Goal: Task Accomplishment & Management: Use online tool/utility

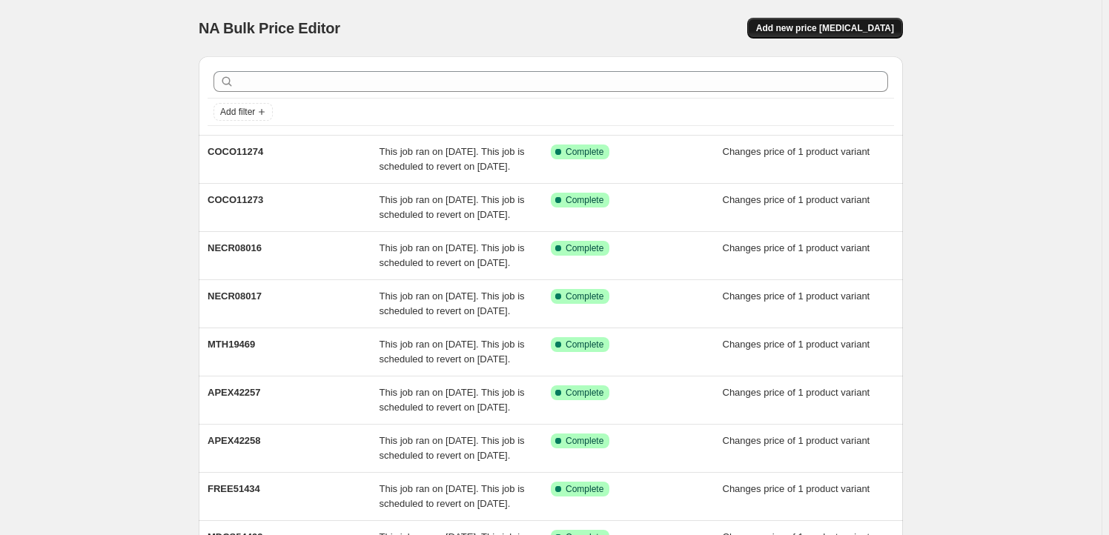
click at [840, 32] on span "Add new price [MEDICAL_DATA]" at bounding box center [825, 28] width 138 height 12
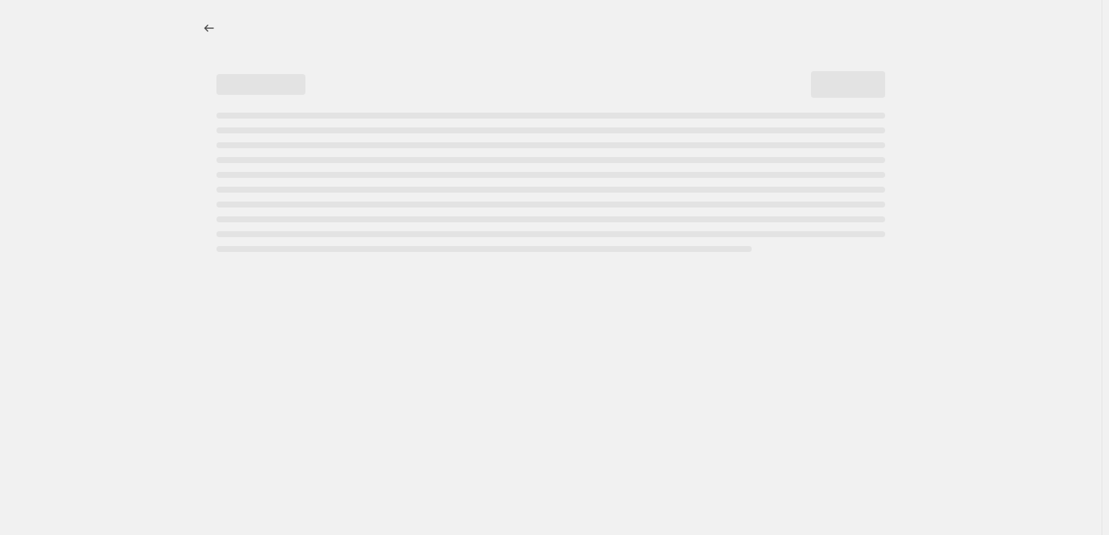
select select "percentage"
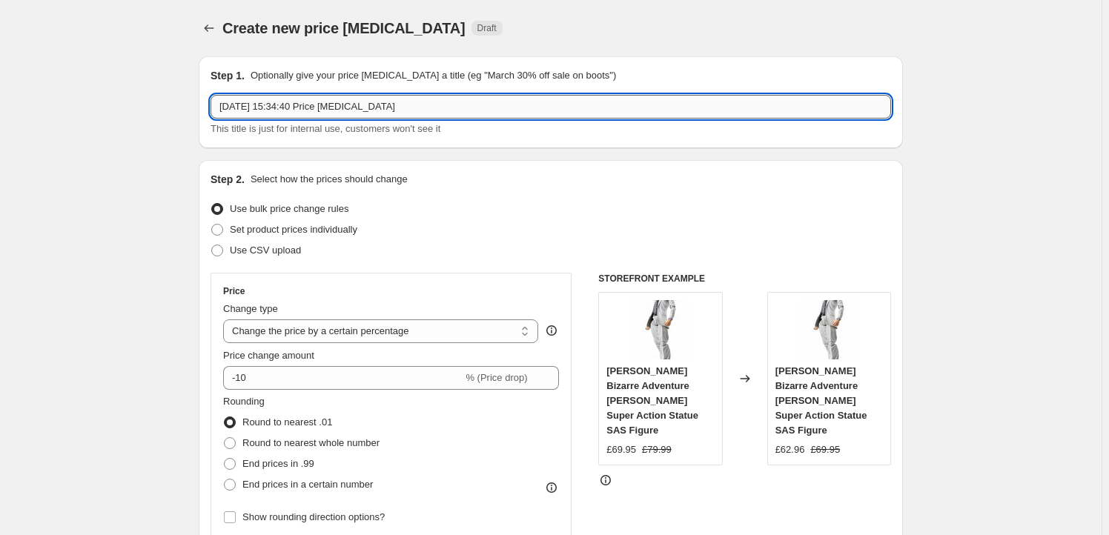
click at [393, 106] on input "[DATE] 15:34:40 Price [MEDICAL_DATA]" at bounding box center [550, 107] width 680 height 24
paste input "APX92563"
type input "APX92563"
click at [293, 231] on span "Set product prices individually" at bounding box center [293, 229] width 127 height 11
click at [212, 225] on input "Set product prices individually" at bounding box center [211, 224] width 1 height 1
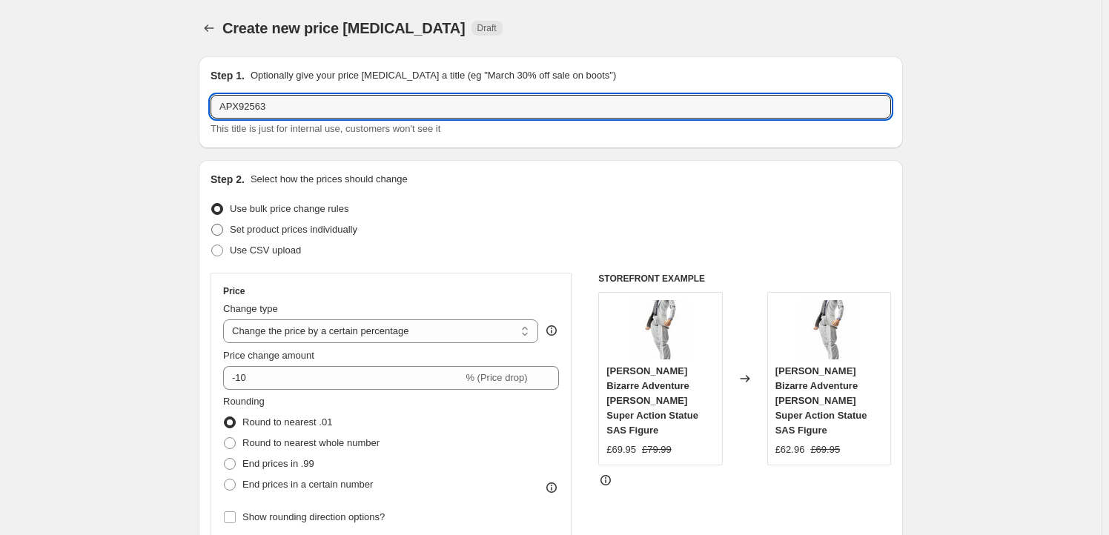
radio input "true"
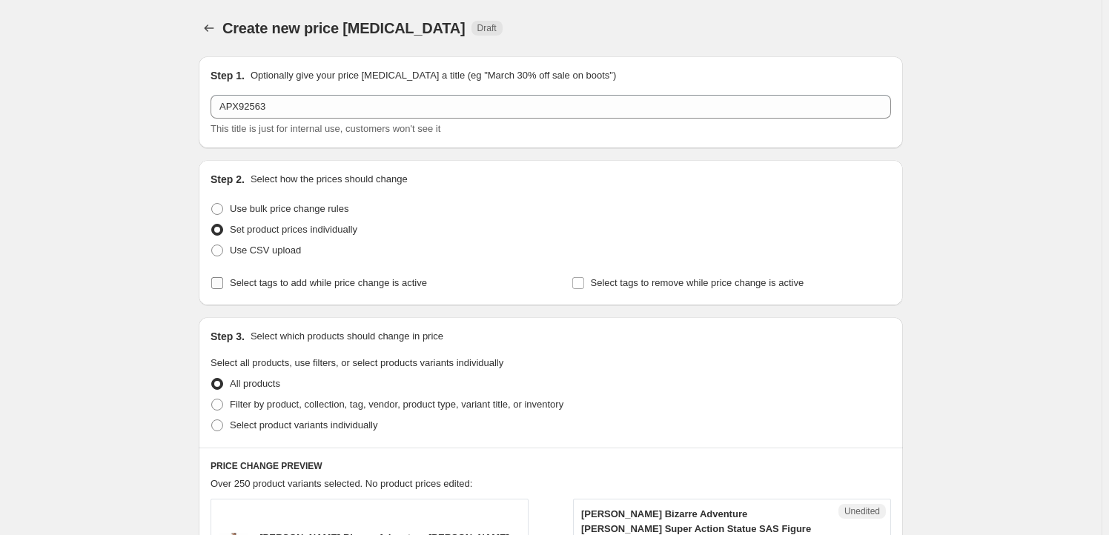
click at [263, 285] on span "Select tags to add while price change is active" at bounding box center [328, 282] width 197 height 11
click at [223, 285] on input "Select tags to add while price change is active" at bounding box center [217, 283] width 12 height 12
checkbox input "true"
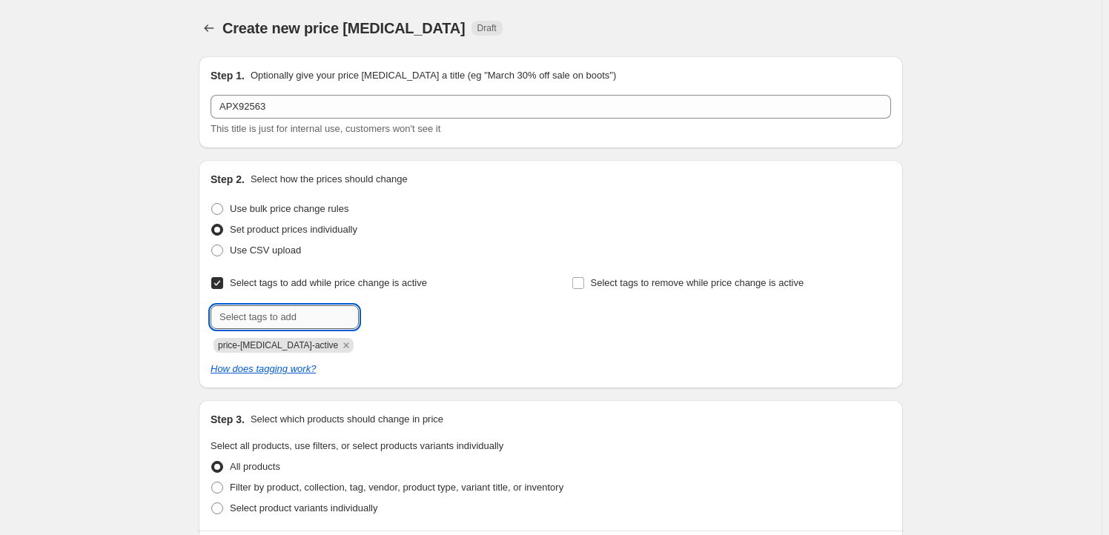
click at [263, 318] on input "text" at bounding box center [284, 317] width 148 height 24
type input "Milestone"
click at [406, 322] on button "Add Milestone" at bounding box center [401, 315] width 79 height 21
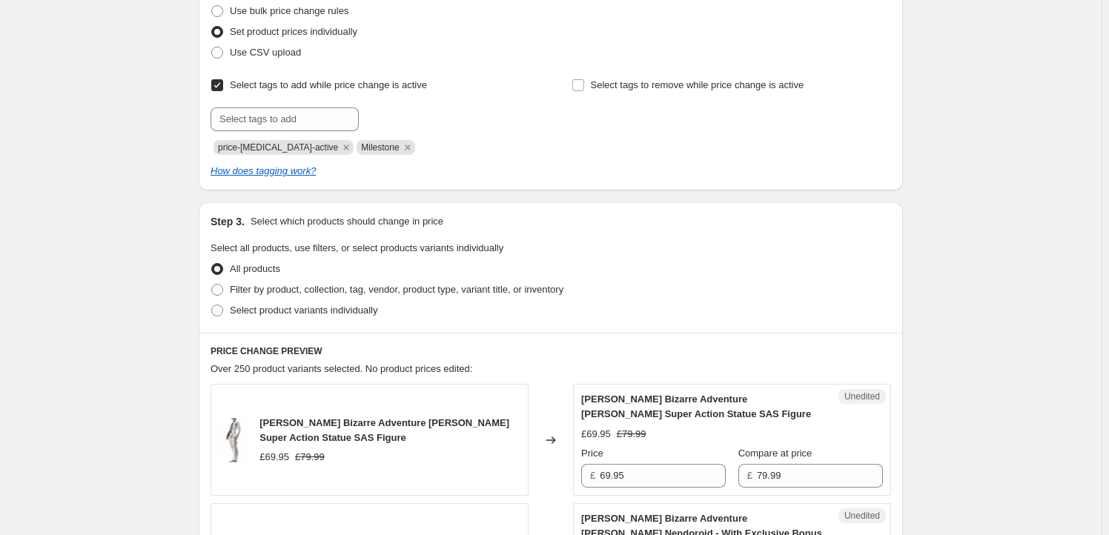
scroll to position [404, 0]
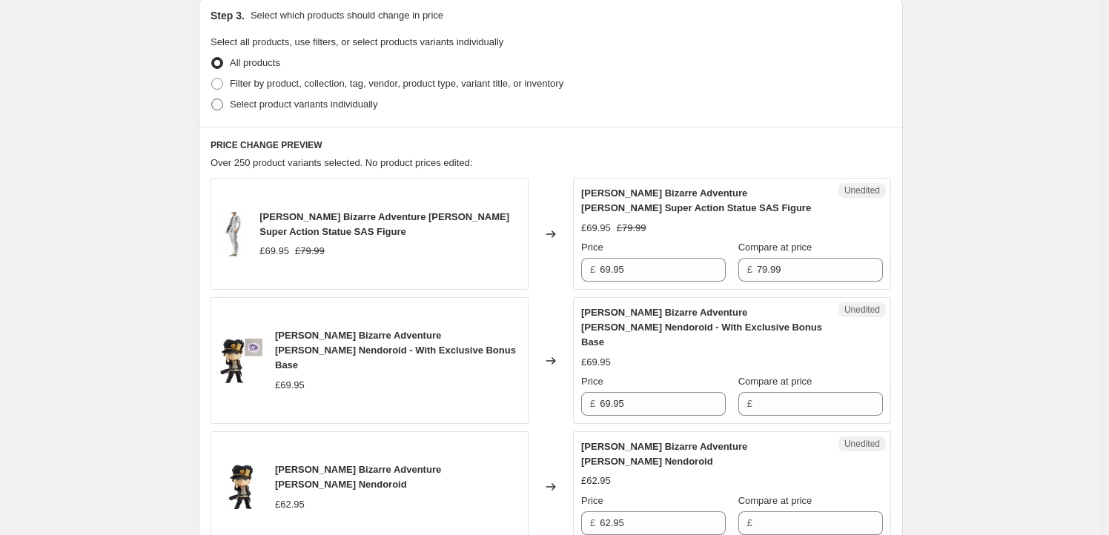
click at [272, 111] on label "Select product variants individually" at bounding box center [293, 104] width 167 height 21
click at [212, 99] on input "Select product variants individually" at bounding box center [211, 99] width 1 height 1
radio input "true"
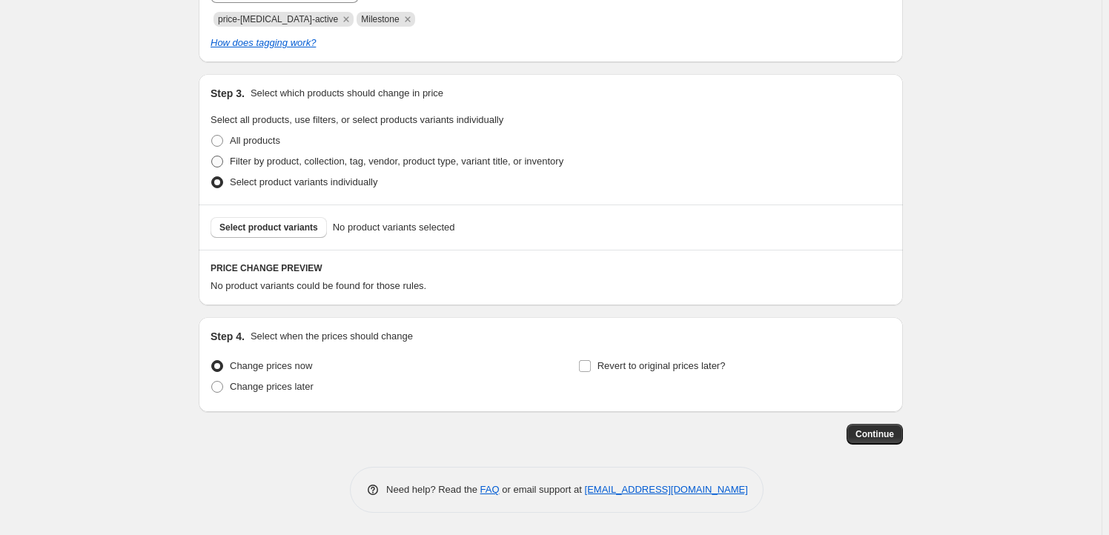
scroll to position [325, 0]
click at [262, 155] on span "Filter by product, collection, tag, vendor, product type, variant title, or inv…" at bounding box center [396, 162] width 333 height 15
click at [212, 156] on input "Filter by product, collection, tag, vendor, product type, variant title, or inv…" at bounding box center [211, 156] width 1 height 1
radio input "true"
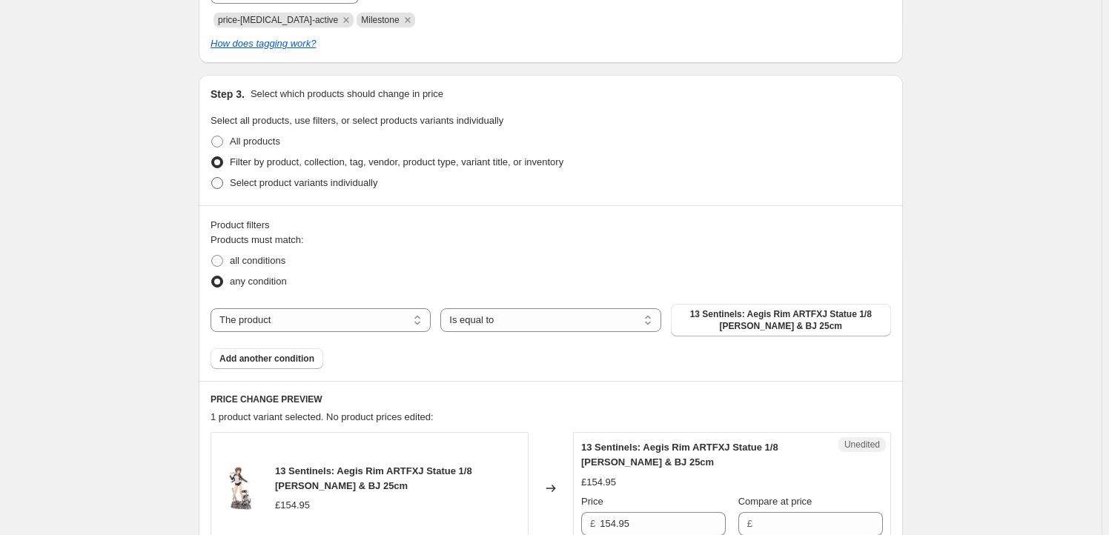
click at [230, 183] on label "Select product variants individually" at bounding box center [293, 183] width 167 height 21
click at [212, 178] on input "Select product variants individually" at bounding box center [211, 177] width 1 height 1
radio input "true"
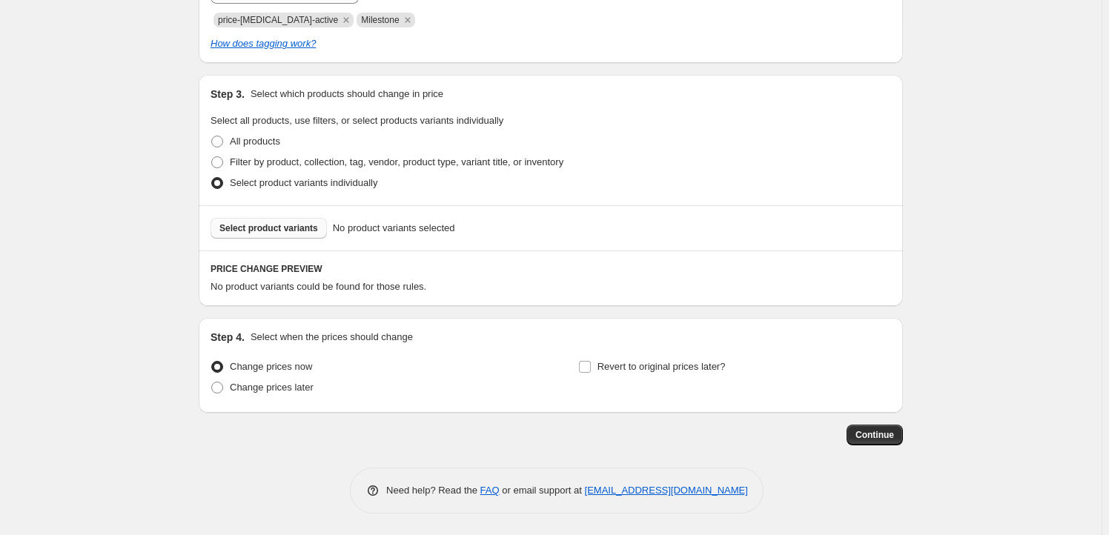
click at [246, 227] on span "Select product variants" at bounding box center [268, 228] width 99 height 12
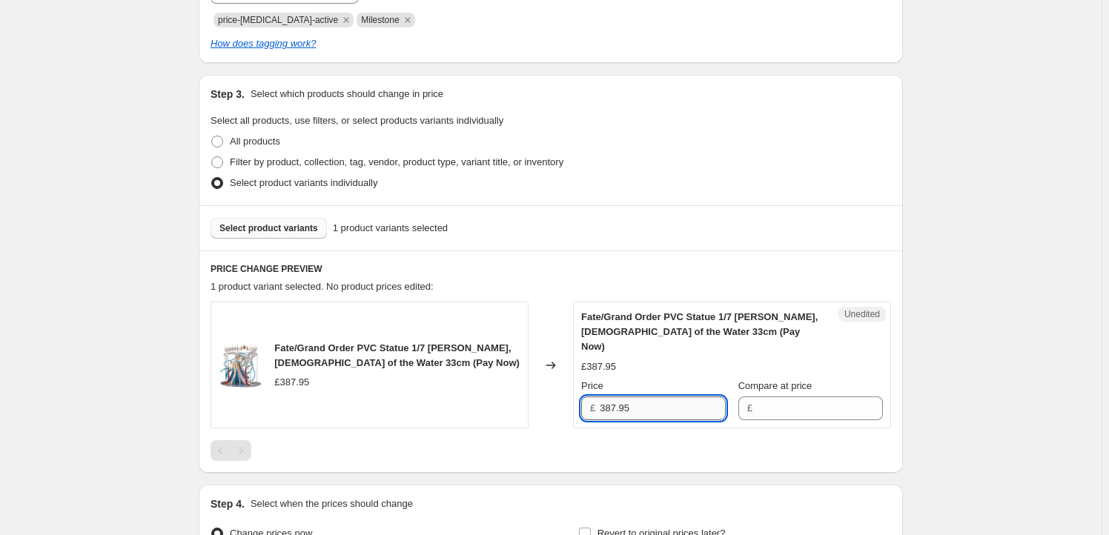
click at [644, 396] on input "387.95" at bounding box center [663, 408] width 126 height 24
type input "387.95"
drag, startPoint x: 785, startPoint y: 398, endPoint x: 775, endPoint y: 402, distance: 10.6
click at [785, 398] on input "Compare at price" at bounding box center [820, 408] width 126 height 24
paste input "387.95"
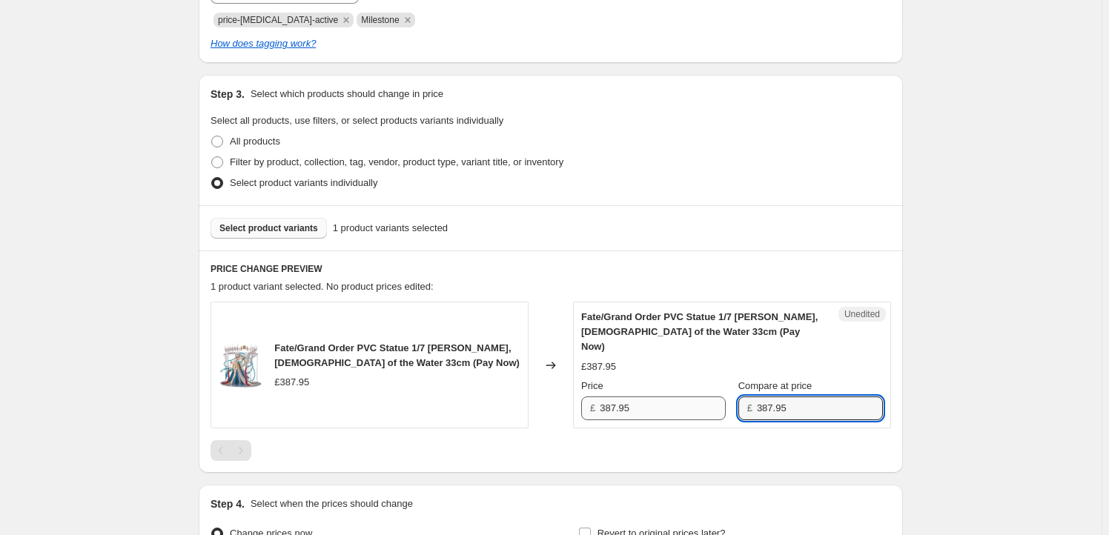
type input "387.95"
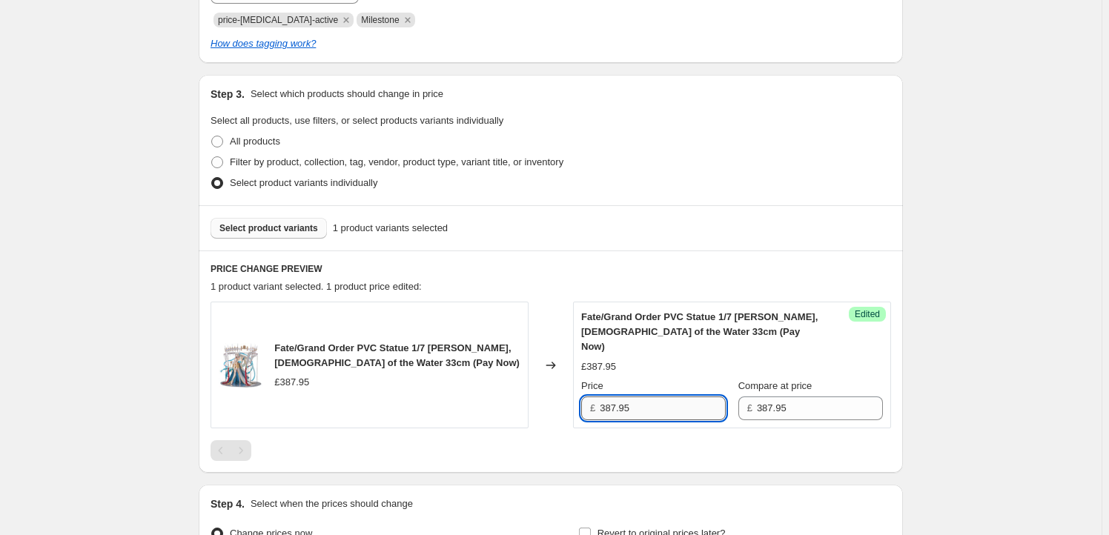
click at [610, 396] on input "387.95" at bounding box center [663, 408] width 126 height 24
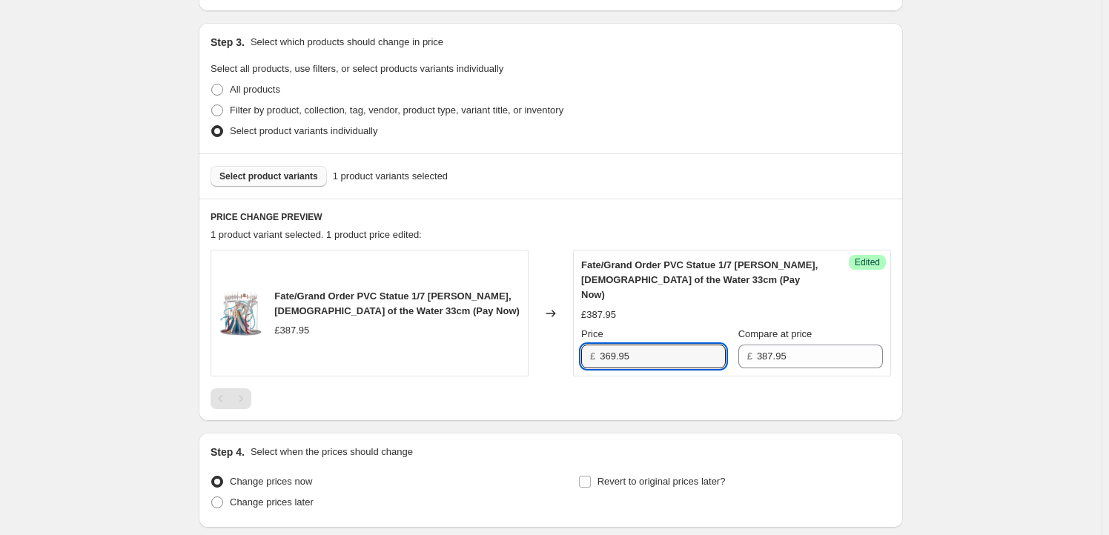
scroll to position [477, 0]
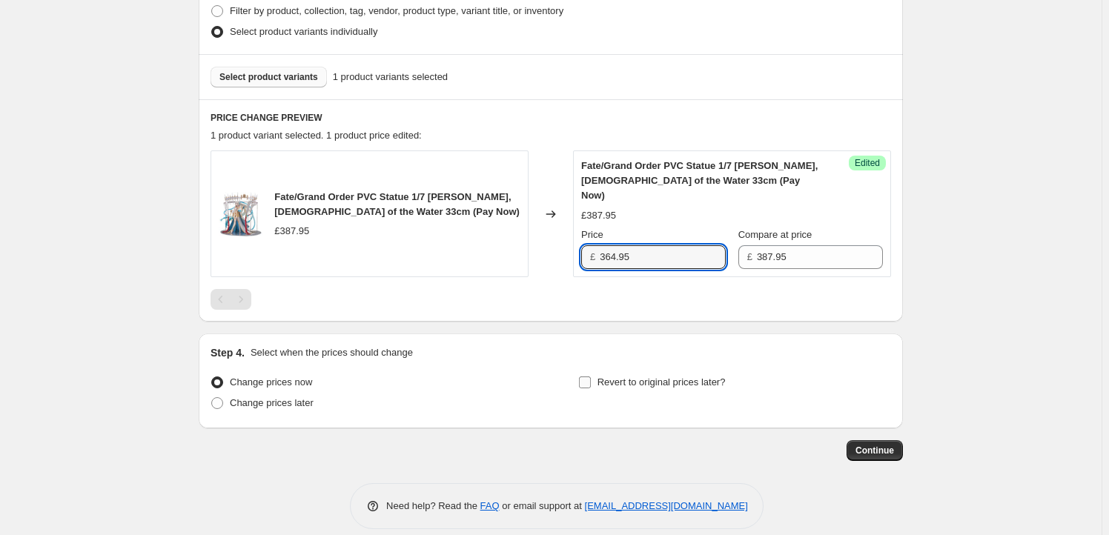
type input "364.95"
click at [680, 376] on span "Revert to original prices later?" at bounding box center [661, 381] width 128 height 11
click at [591, 376] on input "Revert to original prices later?" at bounding box center [585, 382] width 12 height 12
checkbox input "true"
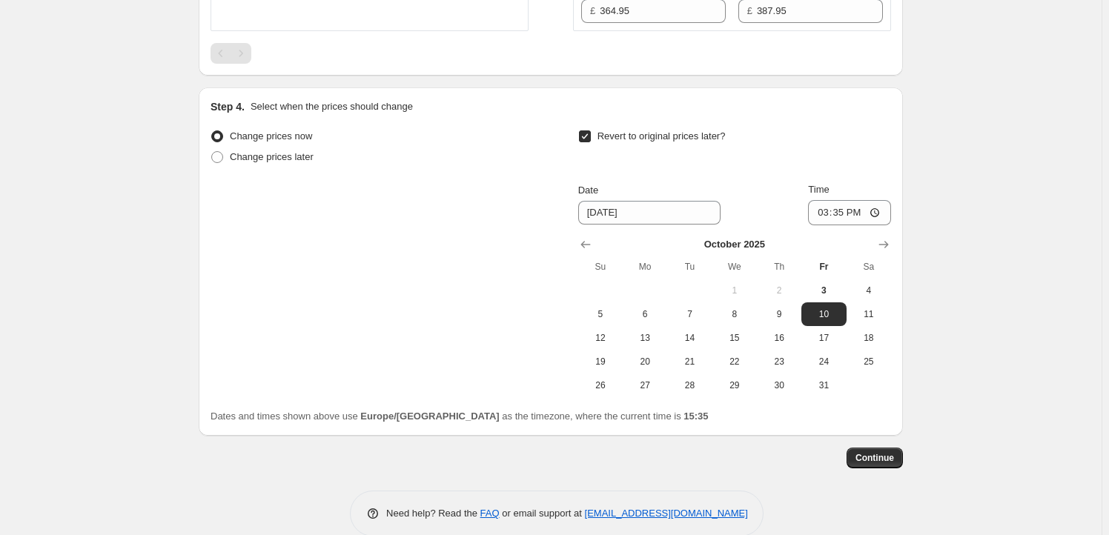
scroll to position [640, 0]
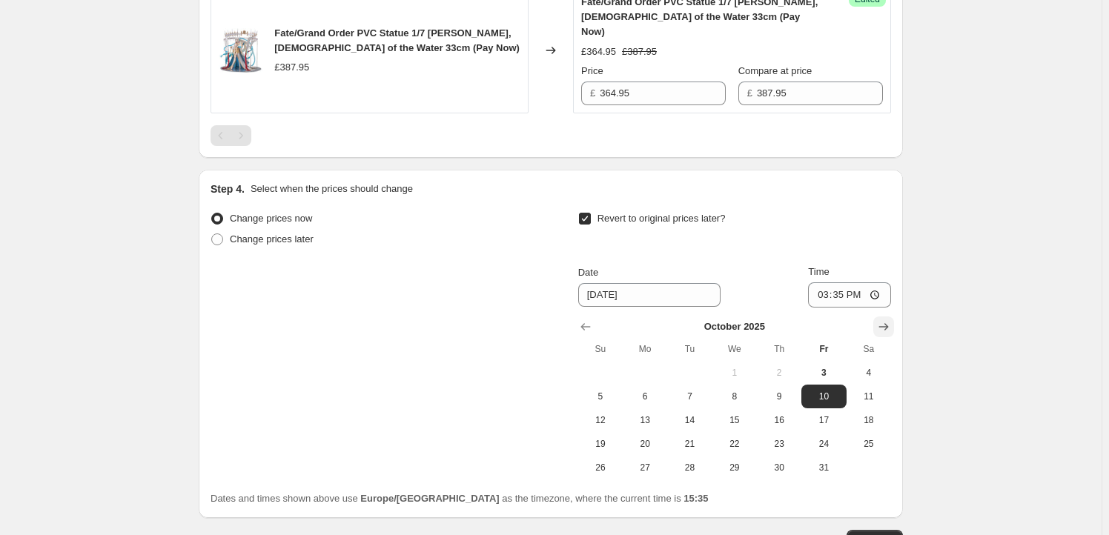
click at [881, 319] on icon "Show next month, November 2025" at bounding box center [883, 326] width 15 height 15
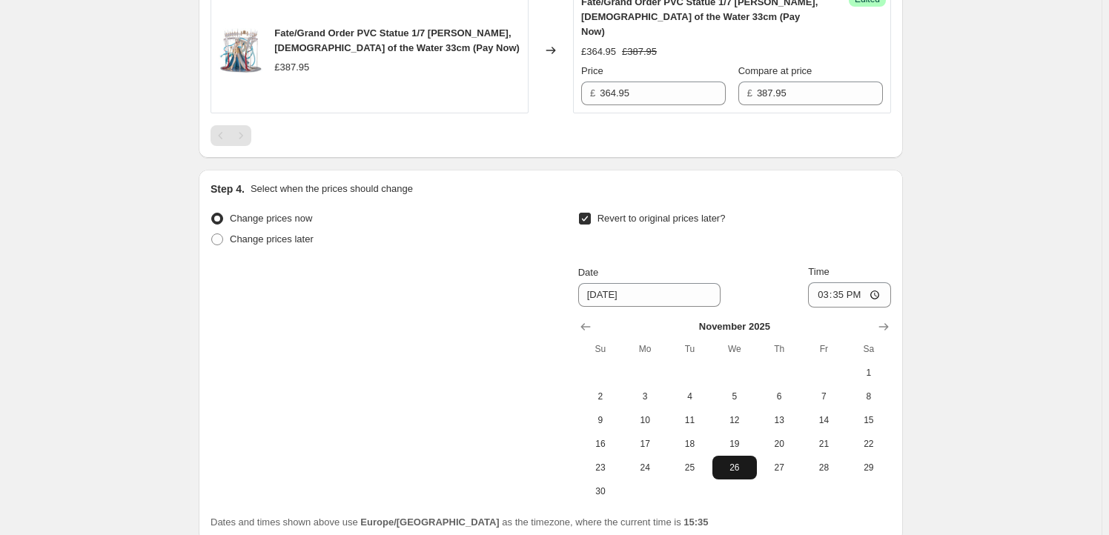
click at [729, 462] on span "26" at bounding box center [734, 468] width 33 height 12
type input "[DATE]"
click at [843, 282] on input "15:35" at bounding box center [849, 294] width 83 height 25
type input "23:59"
click at [972, 321] on div "Create new price [MEDICAL_DATA]. This page is ready Create new price [MEDICAL_D…" at bounding box center [550, 12] width 1101 height 1305
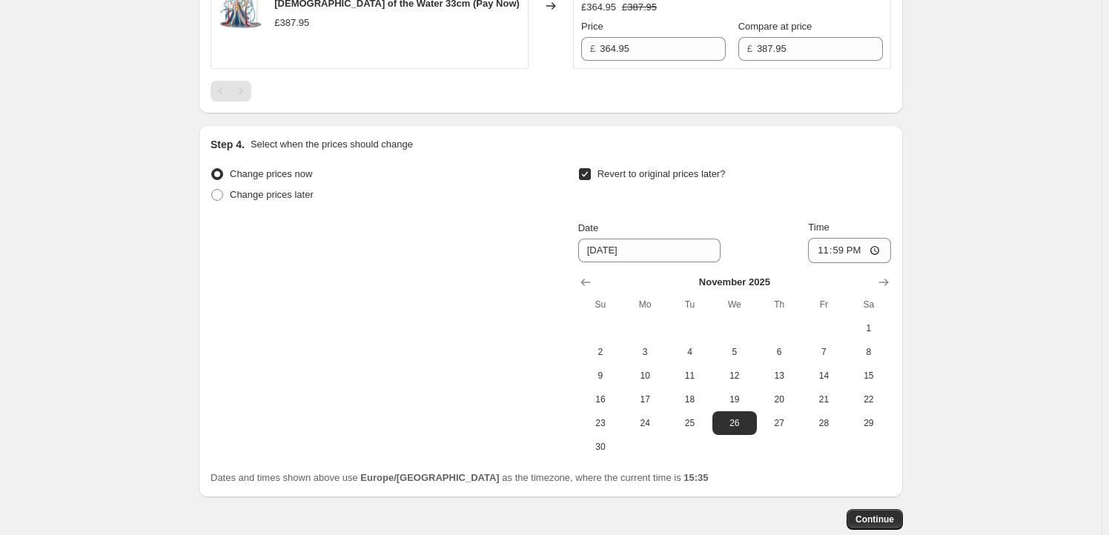
scroll to position [754, 0]
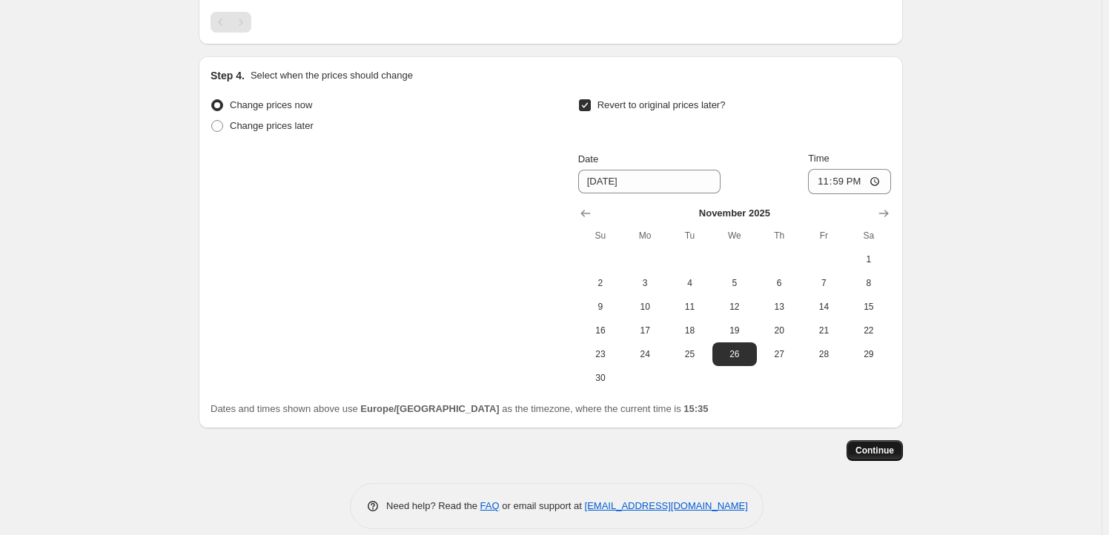
click at [877, 443] on button "Continue" at bounding box center [874, 450] width 56 height 21
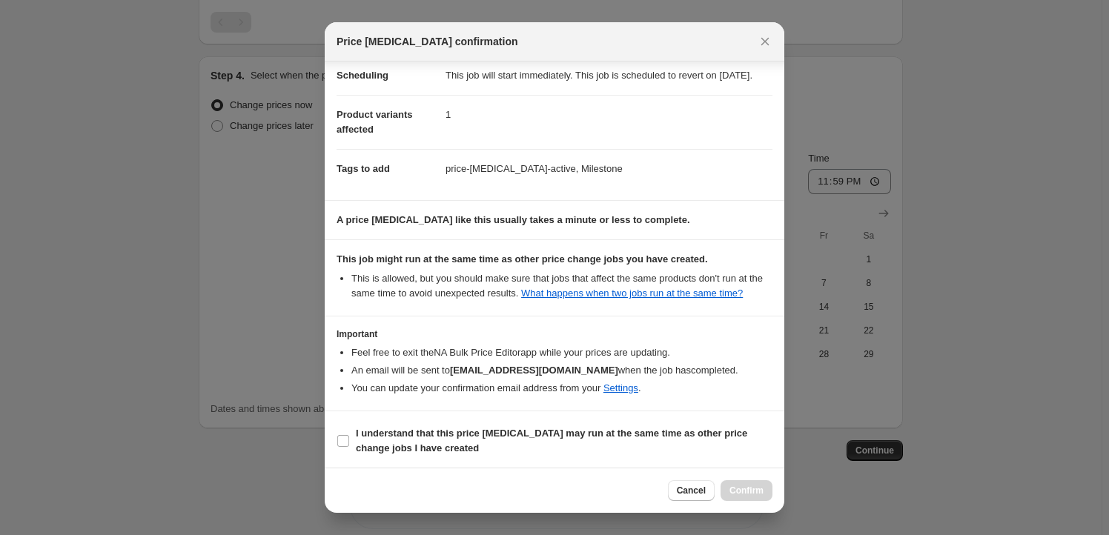
scroll to position [48, 0]
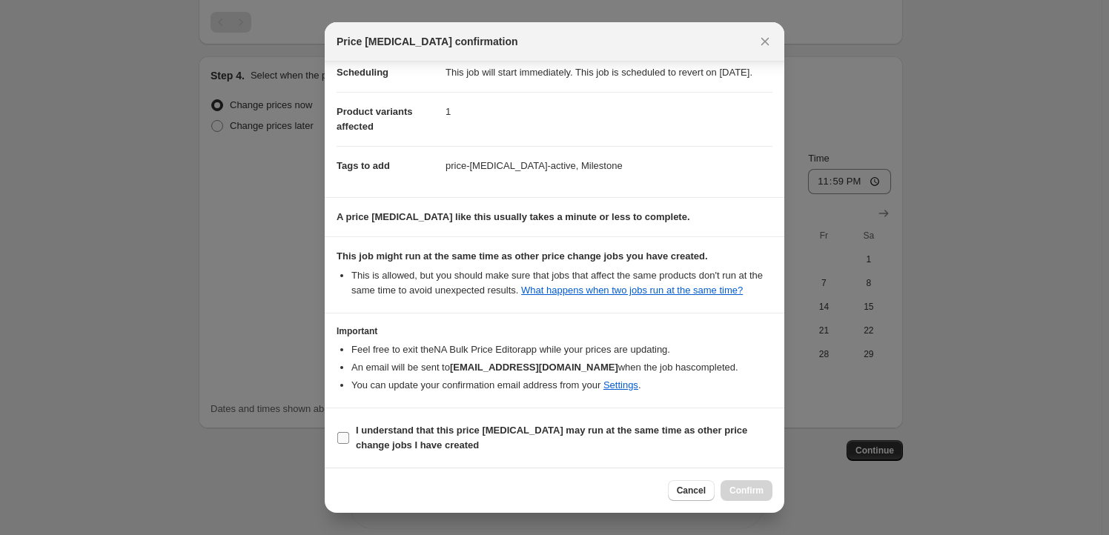
click at [408, 428] on b "I understand that this price [MEDICAL_DATA] may run at the same time as other p…" at bounding box center [551, 438] width 391 height 26
click at [349, 432] on input "I understand that this price [MEDICAL_DATA] may run at the same time as other p…" at bounding box center [343, 438] width 12 height 12
checkbox input "true"
click at [763, 488] on span "Confirm" at bounding box center [746, 491] width 34 height 12
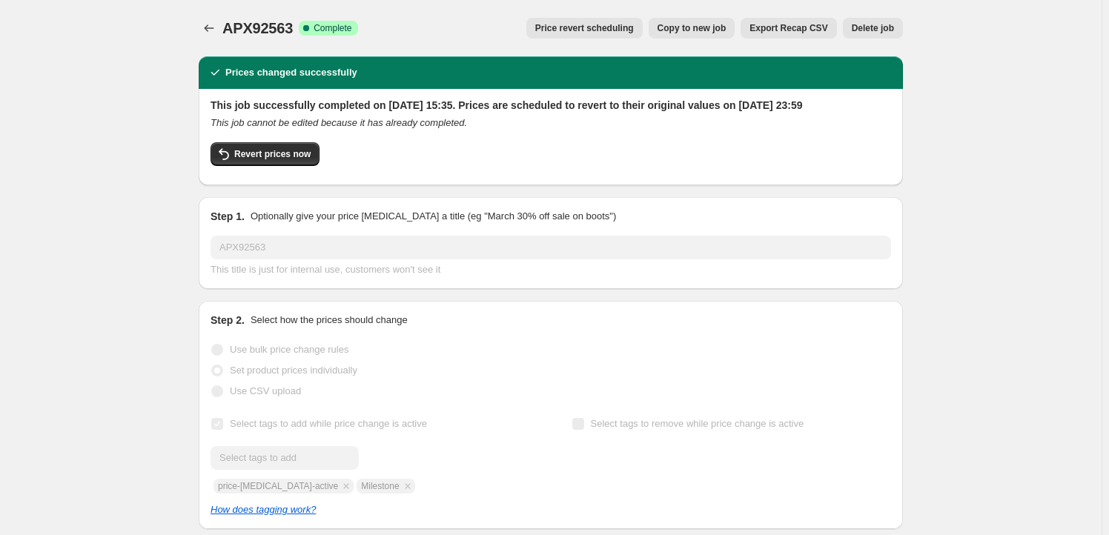
click at [683, 27] on span "Copy to new job" at bounding box center [691, 28] width 69 height 12
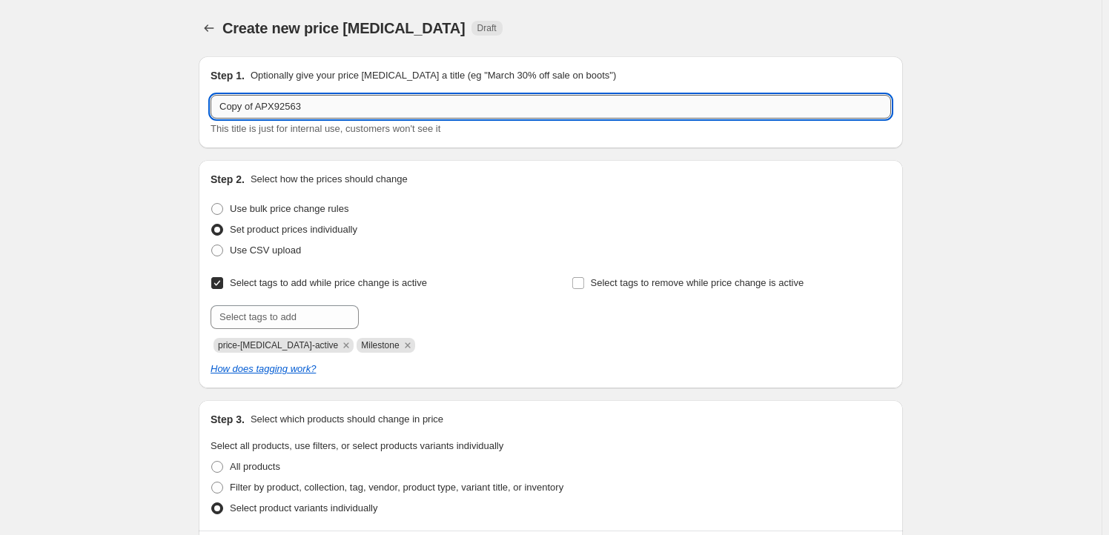
click at [323, 109] on input "Copy of APX92563" at bounding box center [550, 107] width 680 height 24
paste input "APX94964"
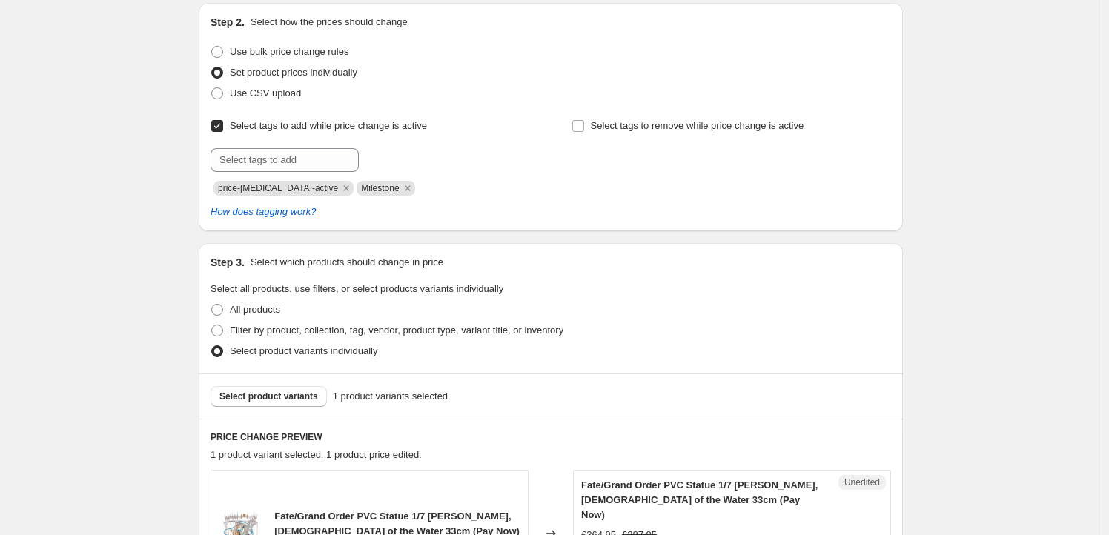
scroll to position [269, 0]
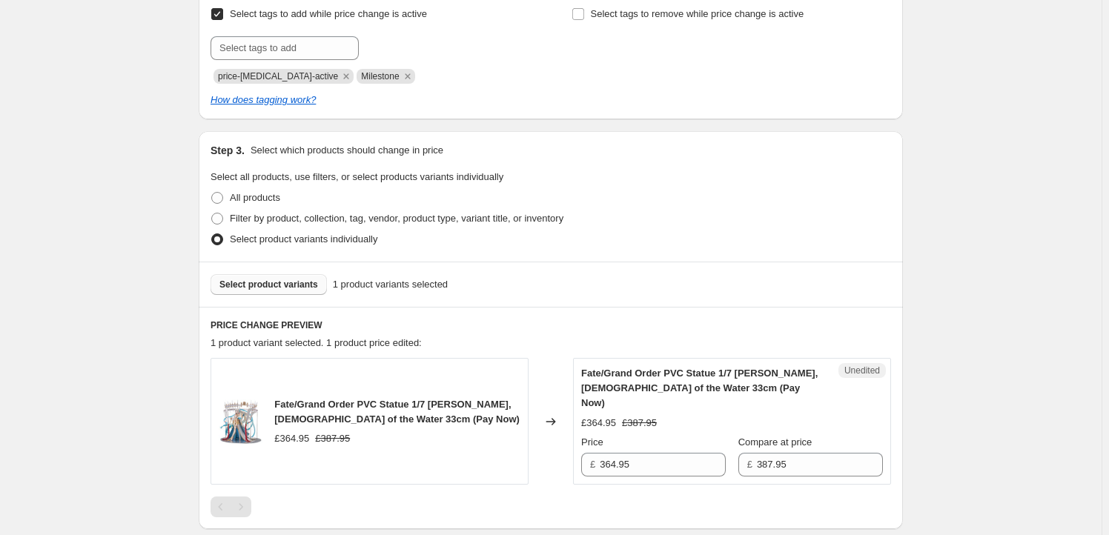
type input "APX94964"
click at [276, 288] on span "Select product variants" at bounding box center [268, 285] width 99 height 12
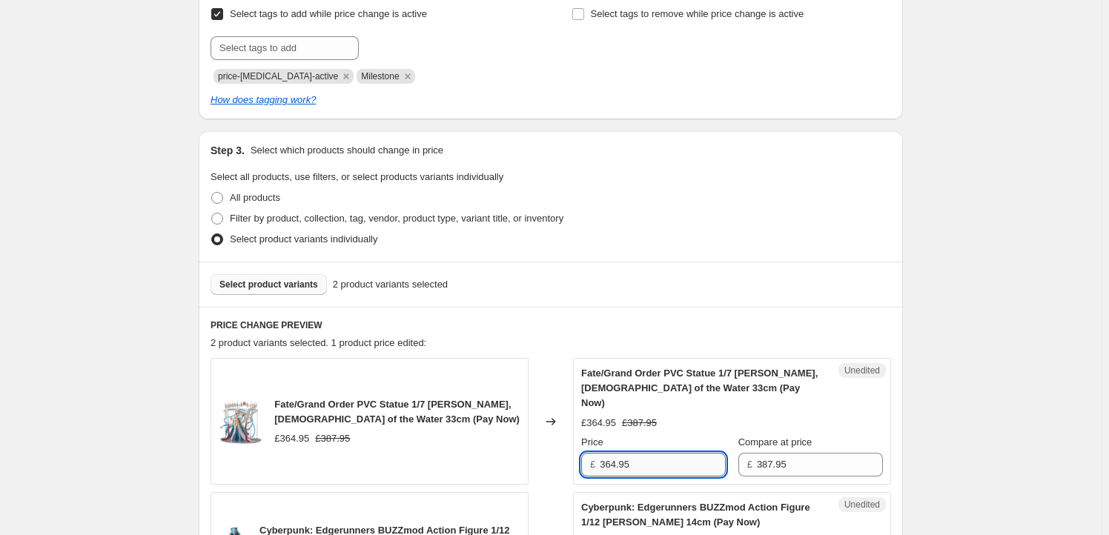
click at [669, 453] on input "364.95" at bounding box center [663, 465] width 126 height 24
click at [292, 399] on span "Fate/Grand Order PVC Statue 1/7 [PERSON_NAME], [DEMOGRAPHIC_DATA] of the Water …" at bounding box center [396, 412] width 245 height 26
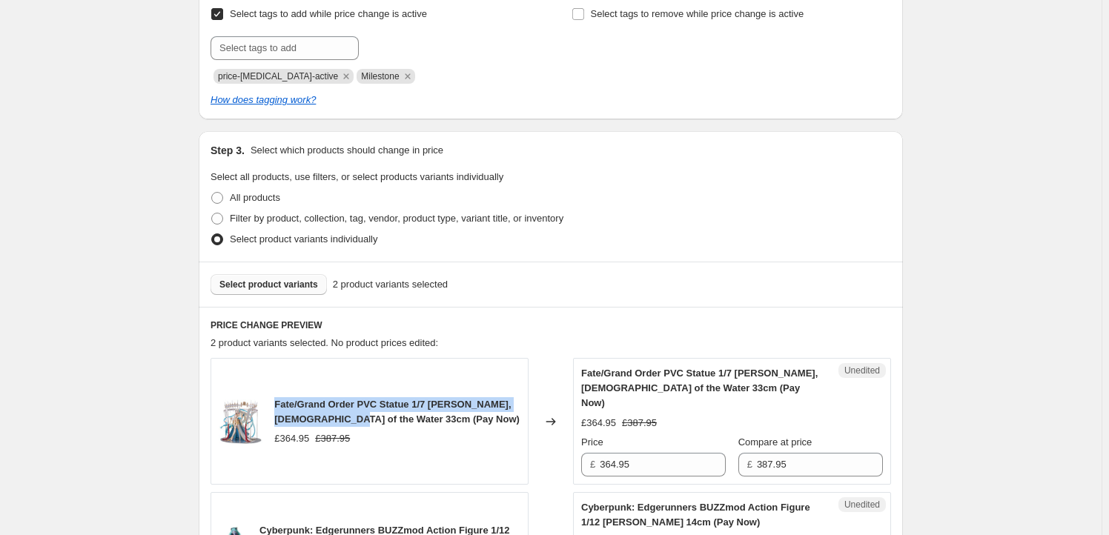
drag, startPoint x: 293, startPoint y: 395, endPoint x: 313, endPoint y: 407, distance: 23.3
click at [313, 407] on span "Fate/Grand Order PVC Statue 1/7 [PERSON_NAME], [DEMOGRAPHIC_DATA] of the Water …" at bounding box center [396, 412] width 245 height 26
copy span "Fate/Grand Order PVC Statue 1/7 [PERSON_NAME], [DEMOGRAPHIC_DATA] of the Water …"
click at [281, 290] on button "Select product variants" at bounding box center [268, 284] width 116 height 21
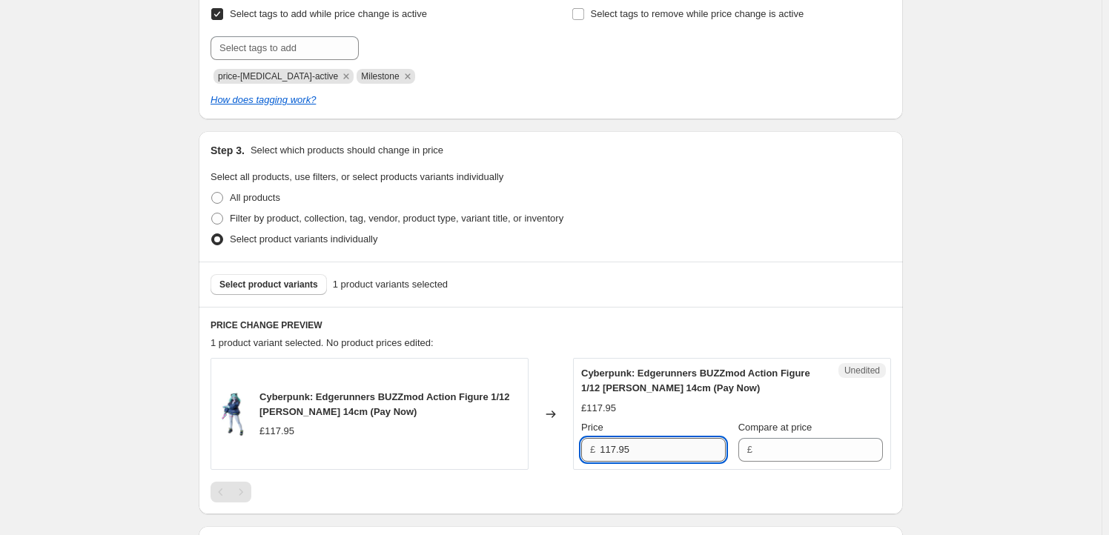
click at [642, 445] on input "117.95" at bounding box center [663, 450] width 126 height 24
type input "117.95"
click at [773, 448] on input "Compare at price" at bounding box center [820, 450] width 126 height 24
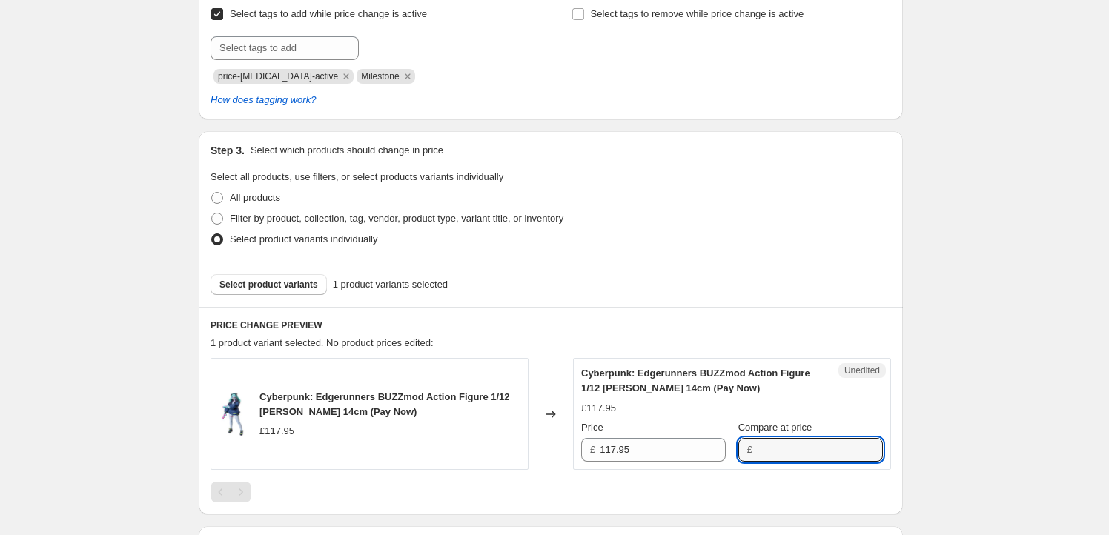
paste input "117.95"
type input "117.95"
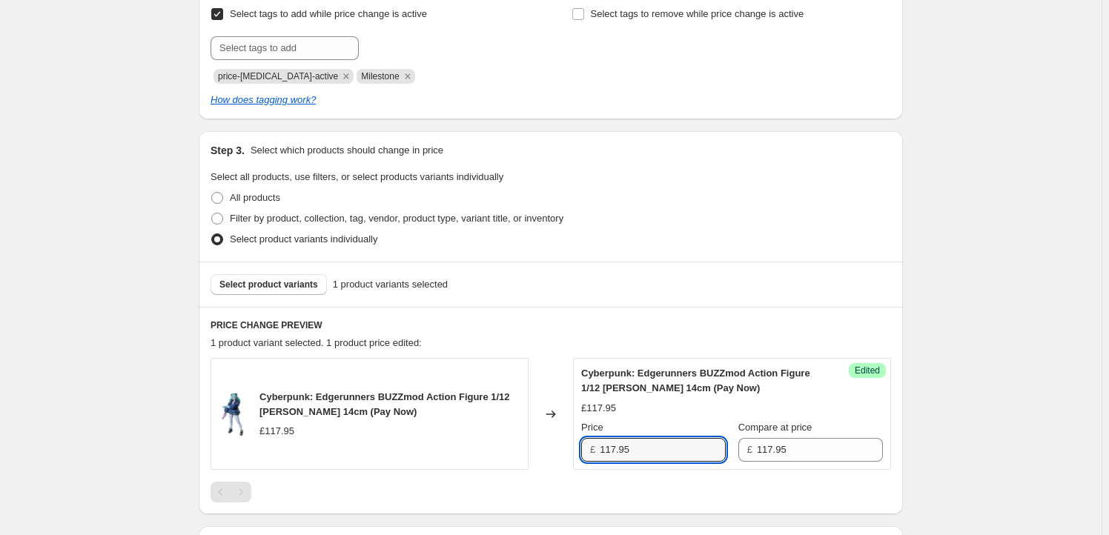
drag, startPoint x: 617, startPoint y: 454, endPoint x: 562, endPoint y: 455, distance: 55.6
click at [562, 456] on div "Cyberpunk: Edgerunners BUZZmod Action Figure 1/12 [PERSON_NAME] 14cm (Pay Now) …" at bounding box center [550, 414] width 680 height 112
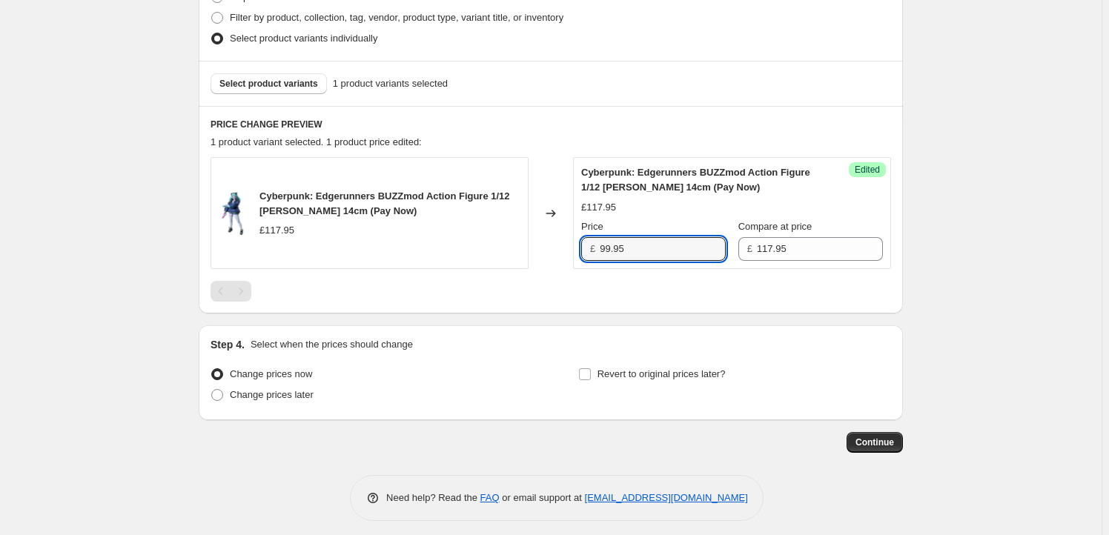
scroll to position [477, 0]
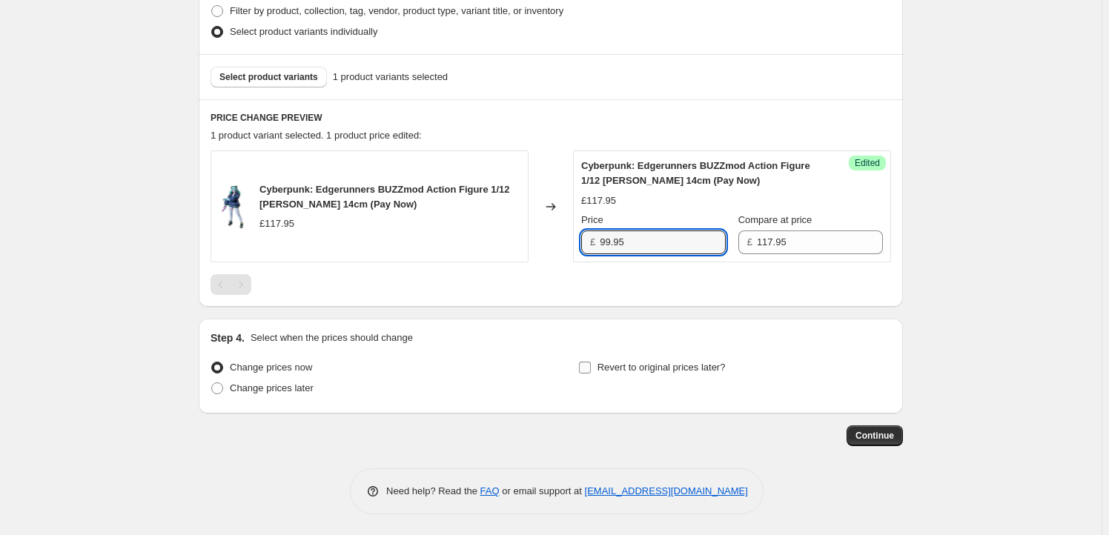
type input "99.95"
click at [660, 365] on span "Revert to original prices later?" at bounding box center [661, 367] width 128 height 11
click at [591, 365] on input "Revert to original prices later?" at bounding box center [585, 368] width 12 height 12
checkbox input "true"
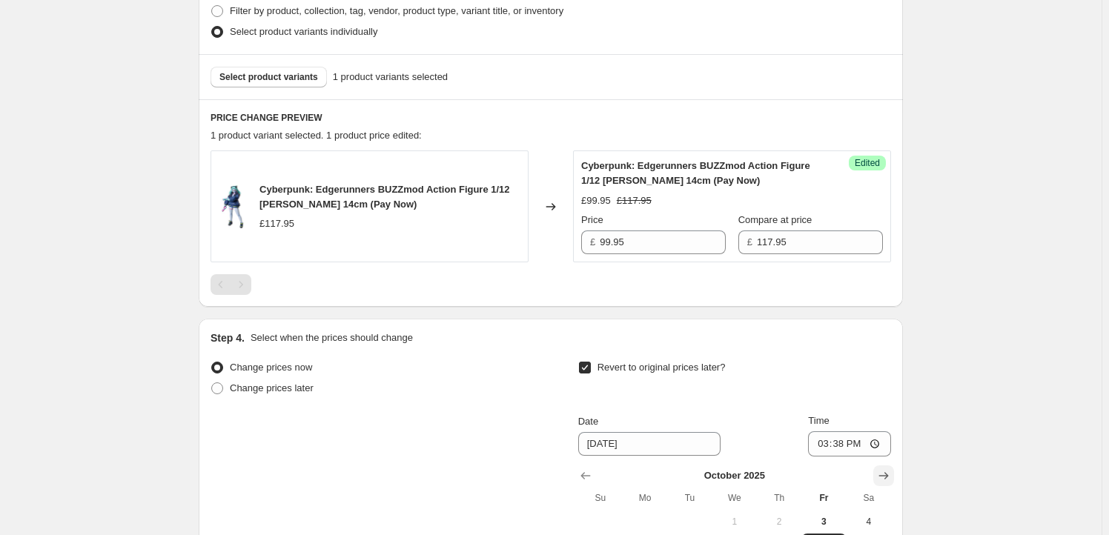
click at [891, 477] on icon "Show next month, November 2025" at bounding box center [883, 475] width 15 height 15
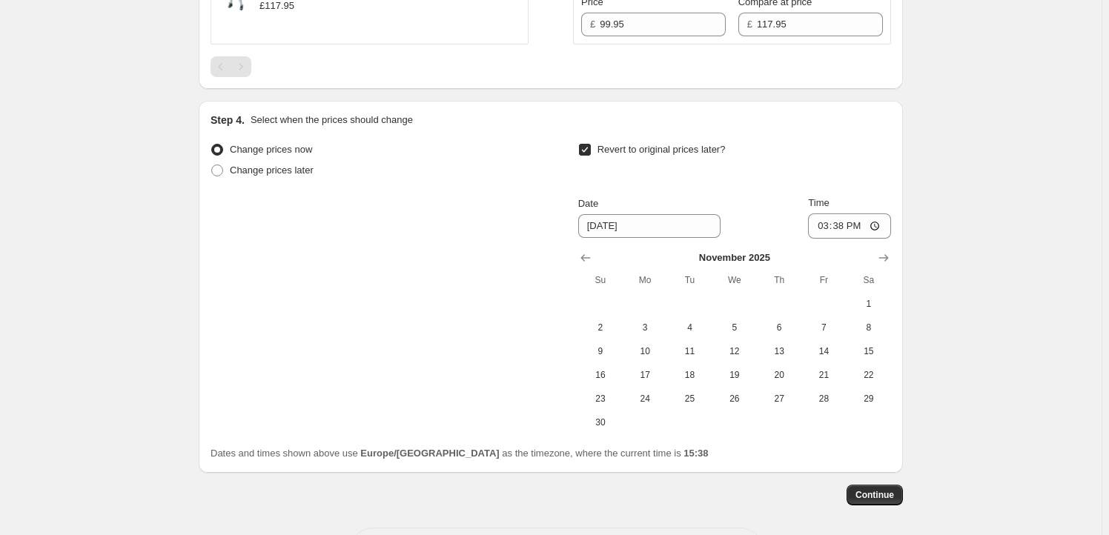
scroll to position [746, 0]
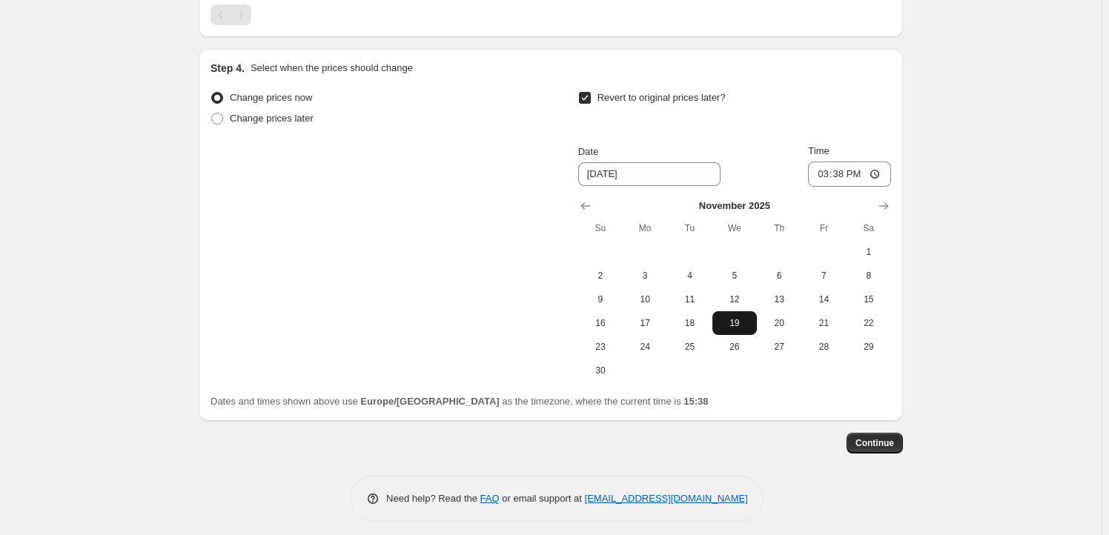
click at [722, 324] on span "19" at bounding box center [734, 323] width 33 height 12
type input "[DATE]"
click at [837, 180] on input "15:38" at bounding box center [849, 174] width 83 height 25
type input "23:59"
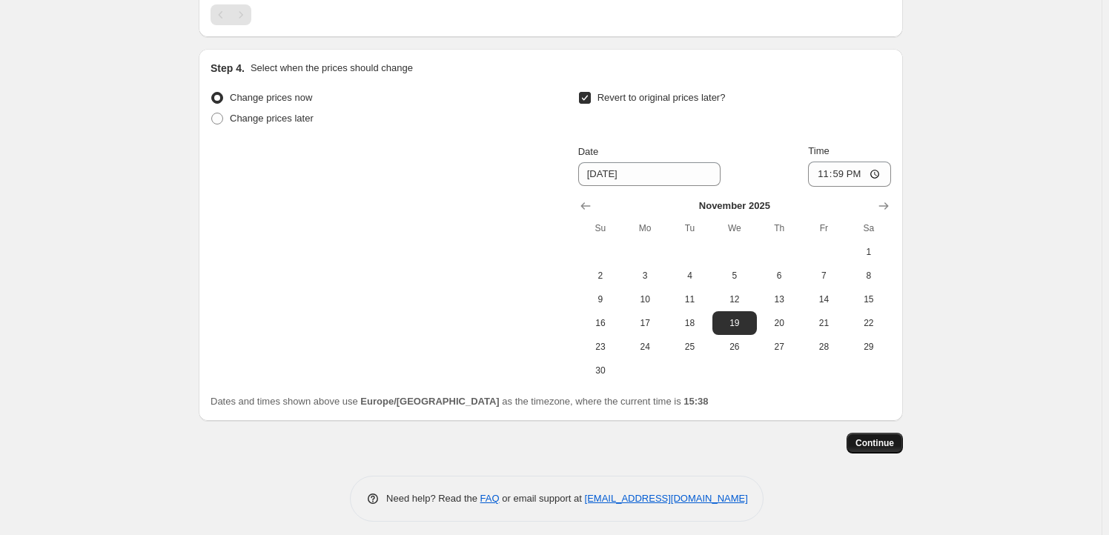
click at [894, 447] on span "Continue" at bounding box center [874, 443] width 39 height 12
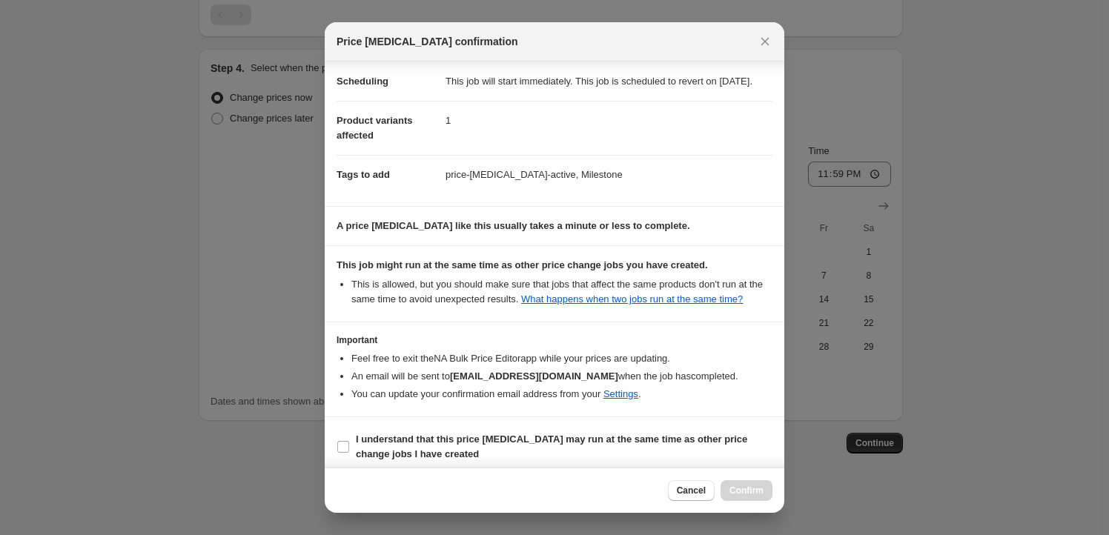
scroll to position [48, 0]
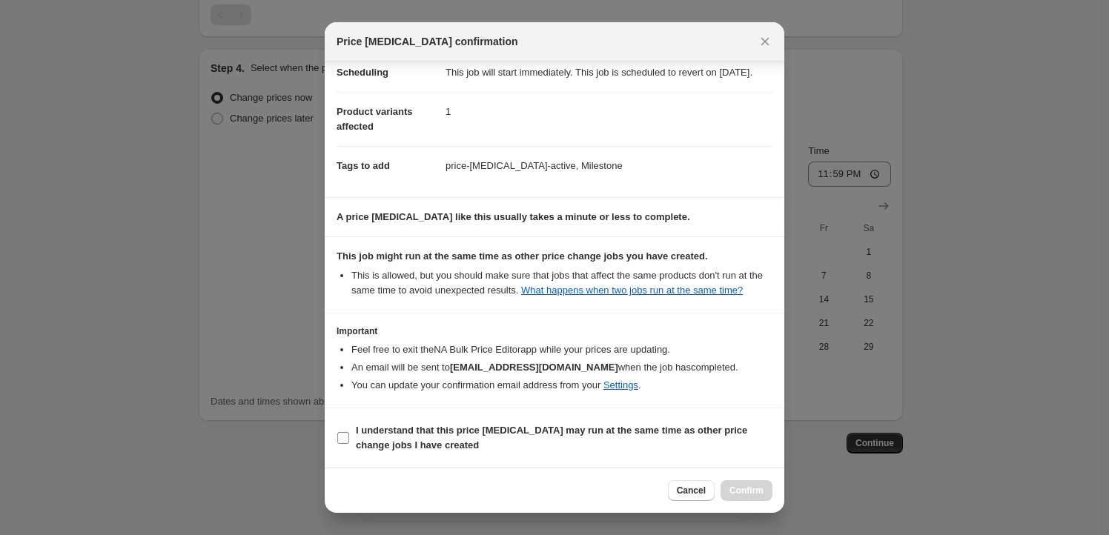
click at [429, 437] on b "I understand that this price [MEDICAL_DATA] may run at the same time as other p…" at bounding box center [551, 438] width 391 height 26
click at [349, 437] on input "I understand that this price [MEDICAL_DATA] may run at the same time as other p…" at bounding box center [343, 438] width 12 height 12
checkbox input "true"
click at [766, 496] on button "Confirm" at bounding box center [746, 490] width 52 height 21
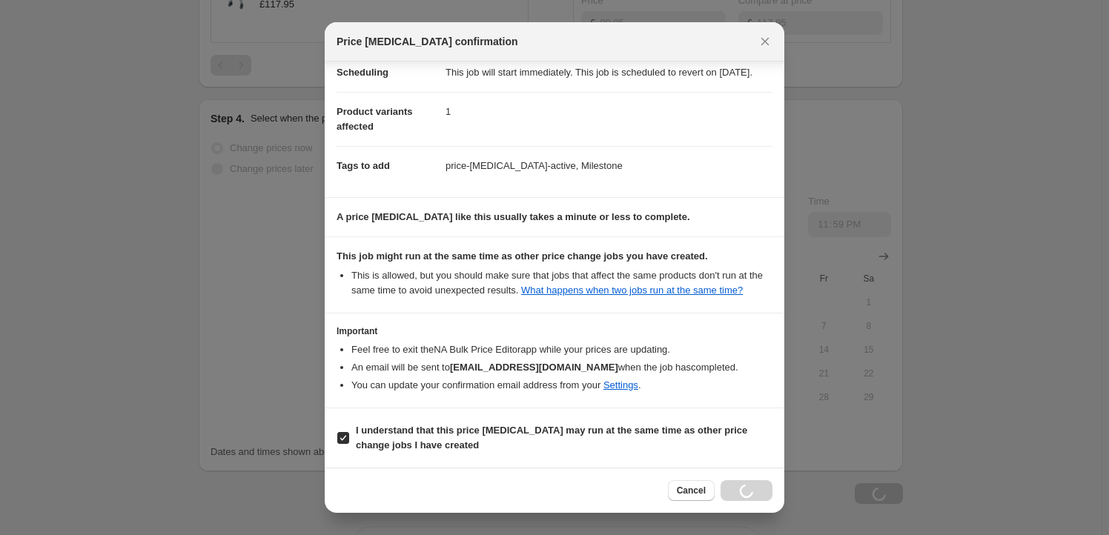
scroll to position [797, 0]
